Goal: Task Accomplishment & Management: Complete application form

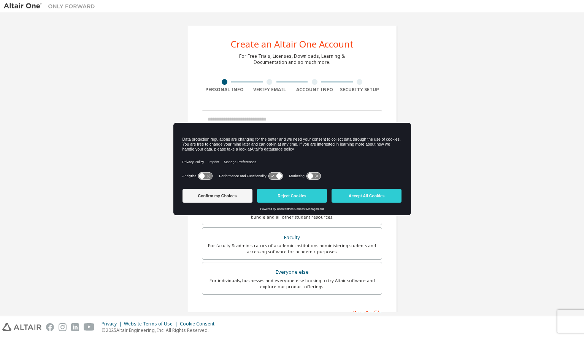
click at [312, 177] on icon at bounding box center [310, 176] width 6 height 6
click at [315, 176] on icon at bounding box center [318, 176] width 6 height 6
click at [366, 196] on button "Accept All Cookies" at bounding box center [367, 196] width 70 height 14
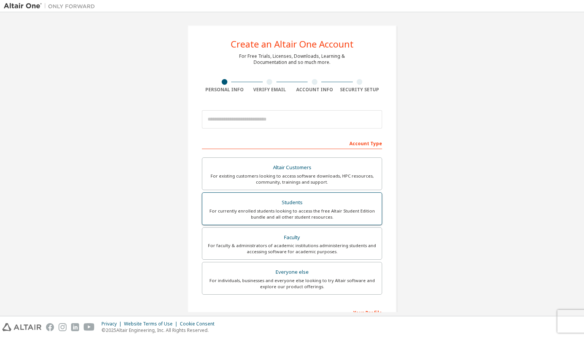
click at [291, 213] on div "For currently enrolled students looking to access the free Altair Student Editi…" at bounding box center [292, 214] width 170 height 12
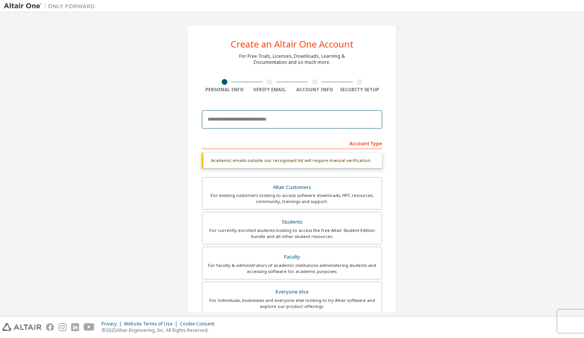
click at [261, 122] on input "email" at bounding box center [292, 119] width 180 height 18
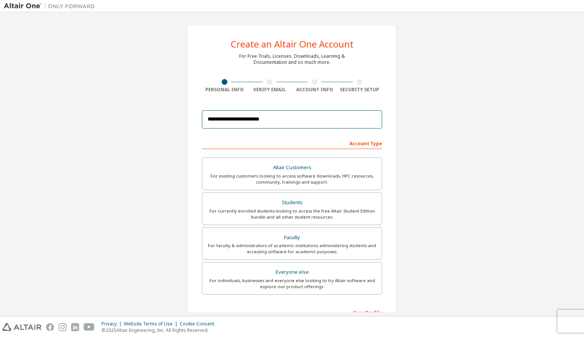
click at [242, 118] on input "**********" at bounding box center [292, 119] width 180 height 18
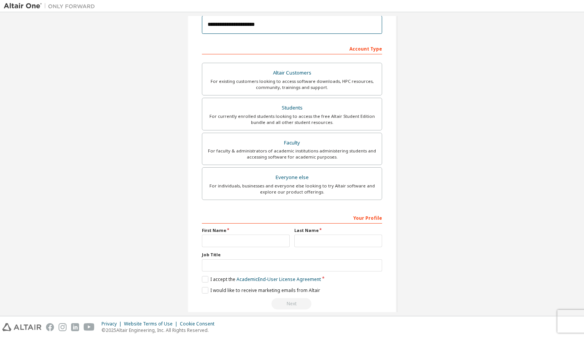
scroll to position [107, 0]
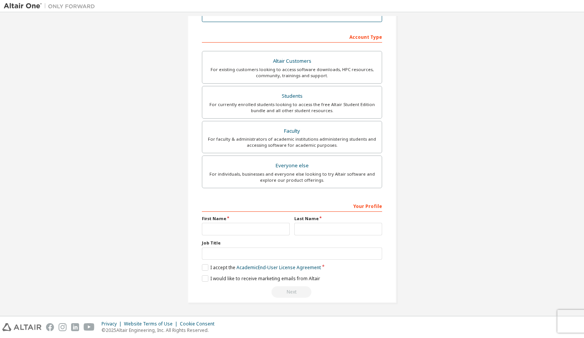
type input "**********"
click at [235, 228] on input "text" at bounding box center [246, 229] width 88 height 13
click at [326, 234] on input "text" at bounding box center [338, 229] width 88 height 13
click at [239, 227] on input "text" at bounding box center [246, 229] width 88 height 13
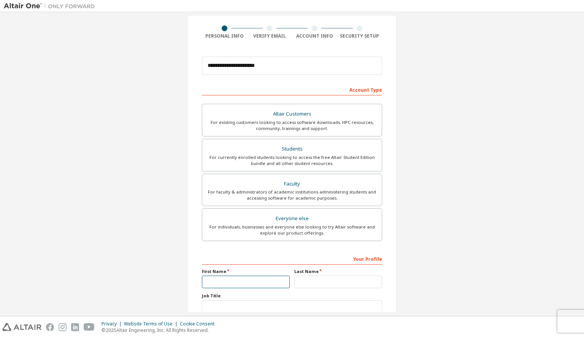
scroll to position [0, 0]
